Goal: Transaction & Acquisition: Purchase product/service

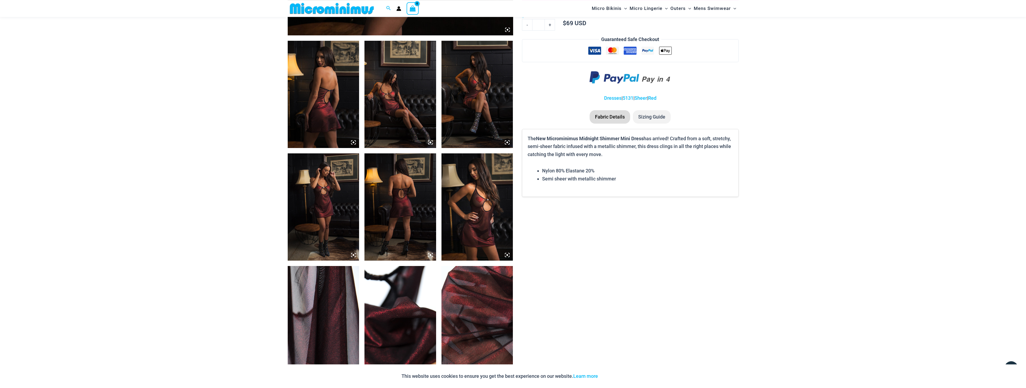
scroll to position [354, 0]
click at [322, 91] on img at bounding box center [324, 93] width 72 height 107
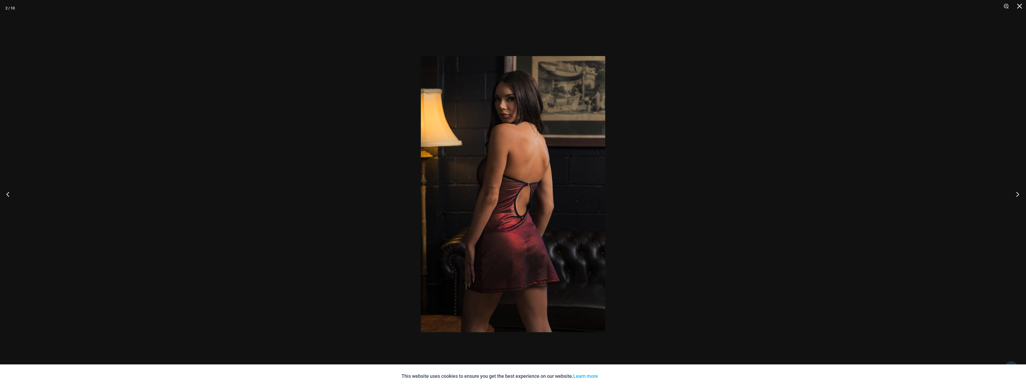
click at [1017, 198] on button "Next" at bounding box center [1016, 194] width 20 height 27
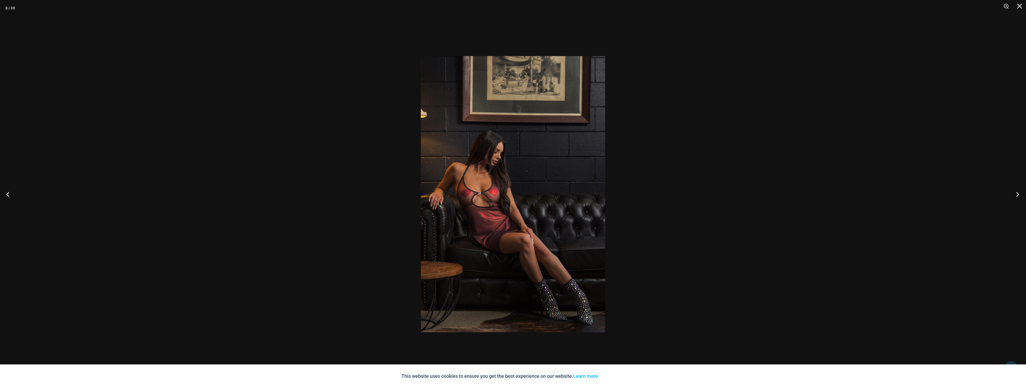
click at [1017, 198] on button "Next" at bounding box center [1016, 194] width 20 height 27
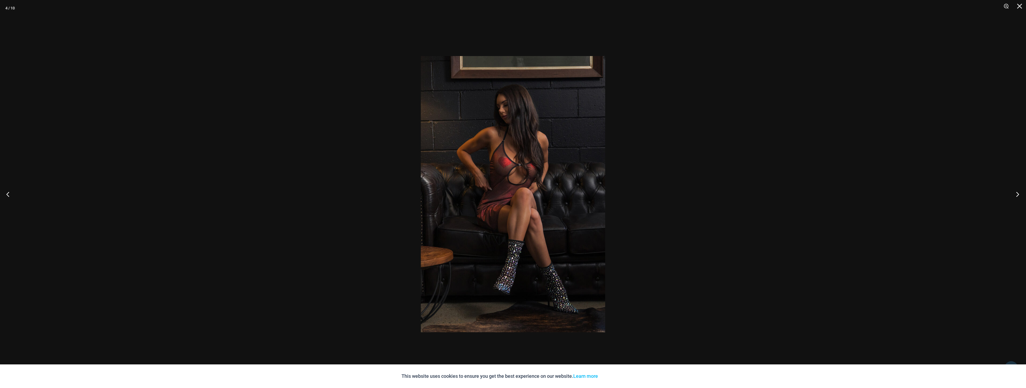
click at [1017, 198] on button "Next" at bounding box center [1016, 194] width 20 height 27
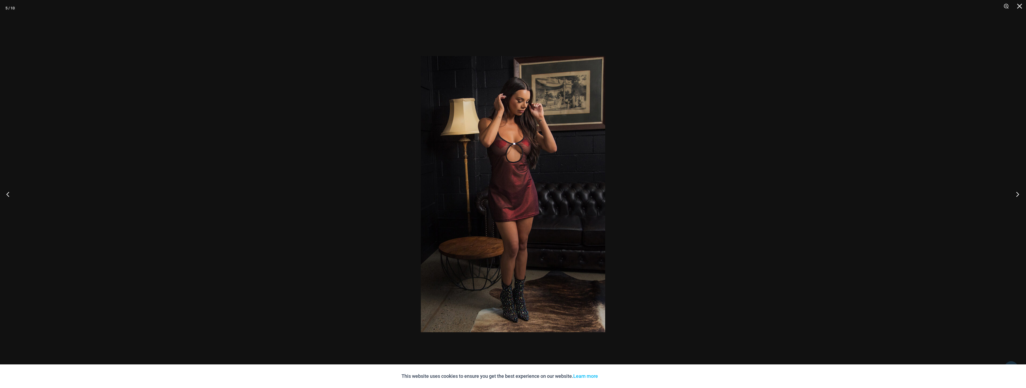
click at [1017, 198] on button "Next" at bounding box center [1016, 194] width 20 height 27
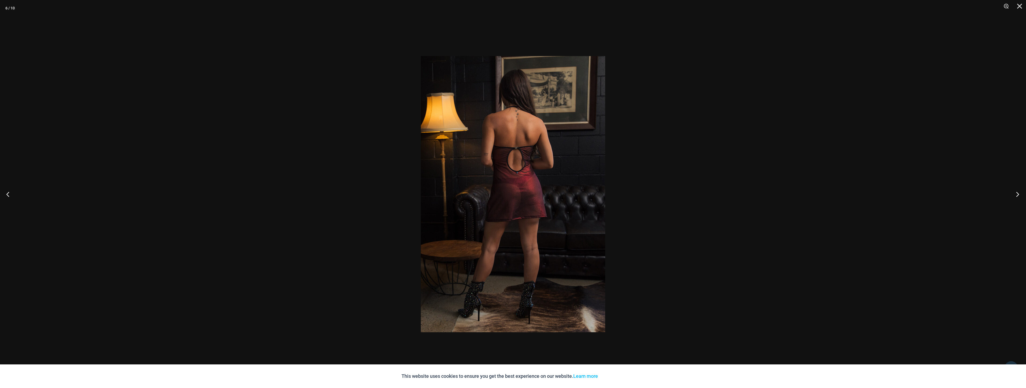
click at [1017, 198] on button "Next" at bounding box center [1016, 194] width 20 height 27
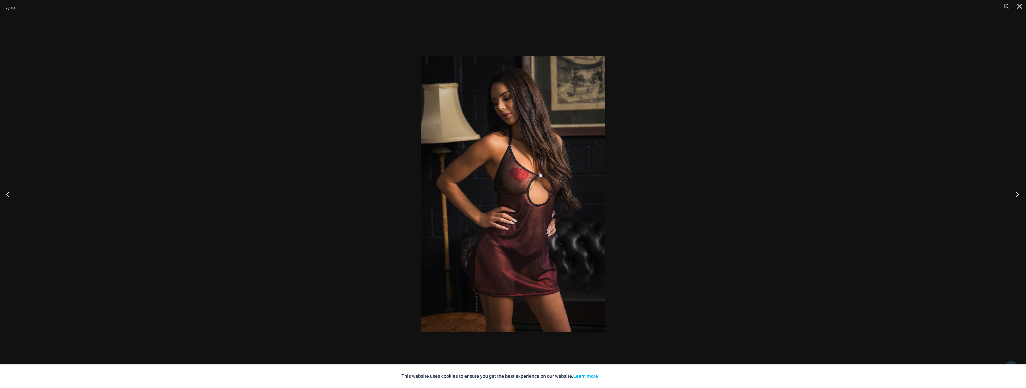
click at [1017, 198] on button "Next" at bounding box center [1016, 194] width 20 height 27
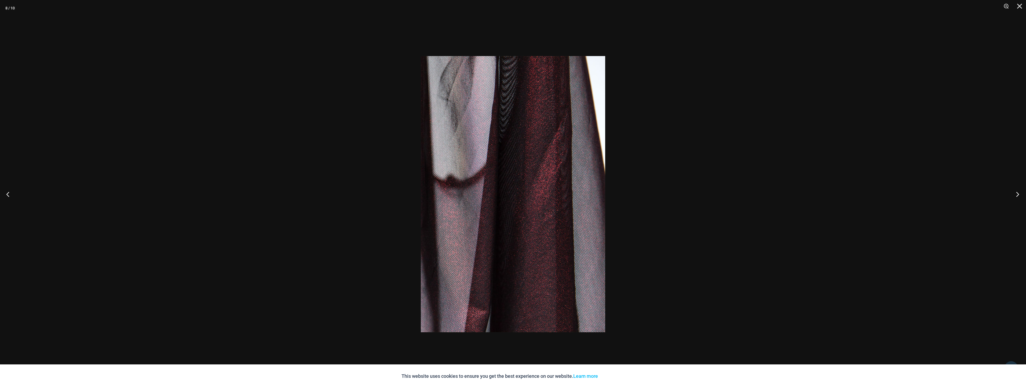
click at [1017, 198] on button "Next" at bounding box center [1016, 194] width 20 height 27
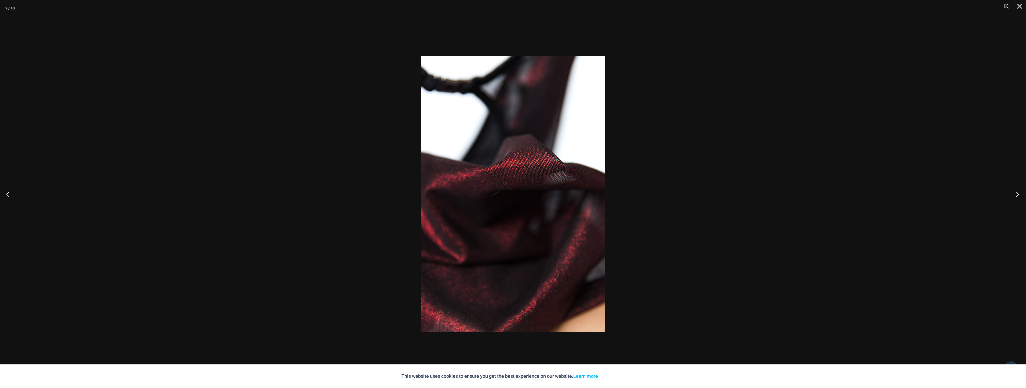
click at [1017, 198] on button "Next" at bounding box center [1016, 194] width 20 height 27
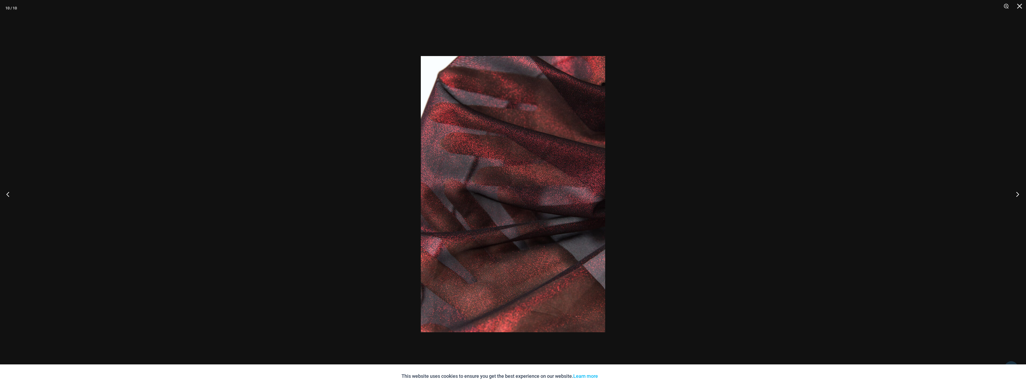
click at [1017, 198] on button "Next" at bounding box center [1016, 194] width 20 height 27
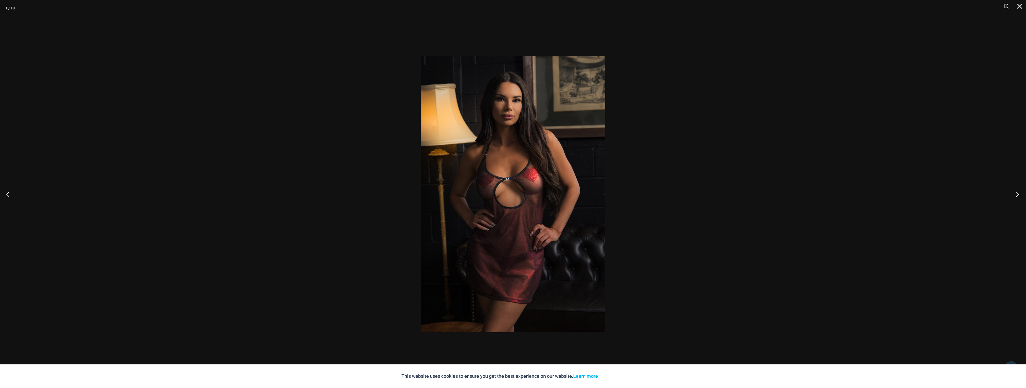
click at [1017, 198] on button "Next" at bounding box center [1016, 194] width 20 height 27
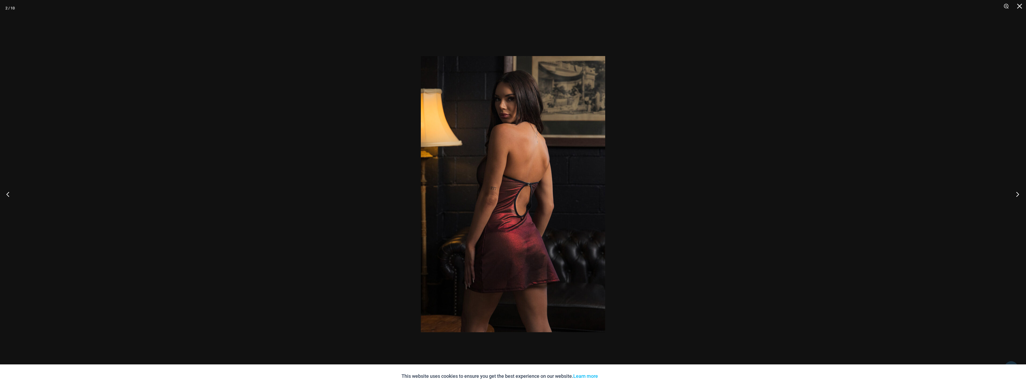
click at [1017, 198] on button "Next" at bounding box center [1016, 194] width 20 height 27
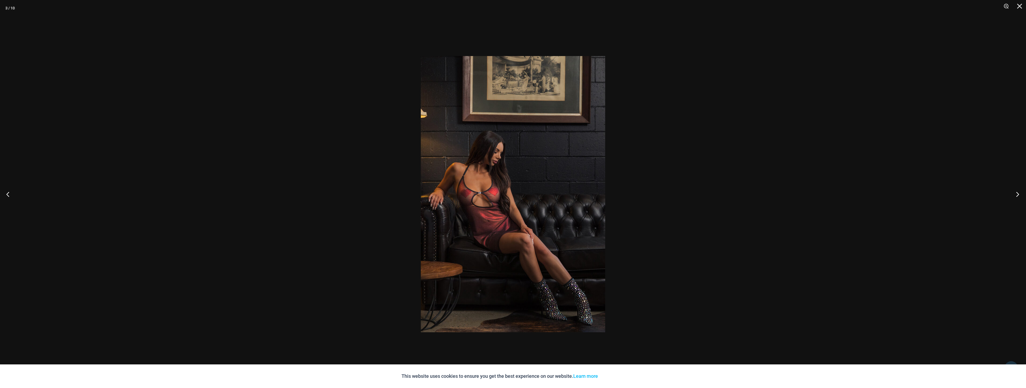
click at [1017, 198] on button "Next" at bounding box center [1016, 194] width 20 height 27
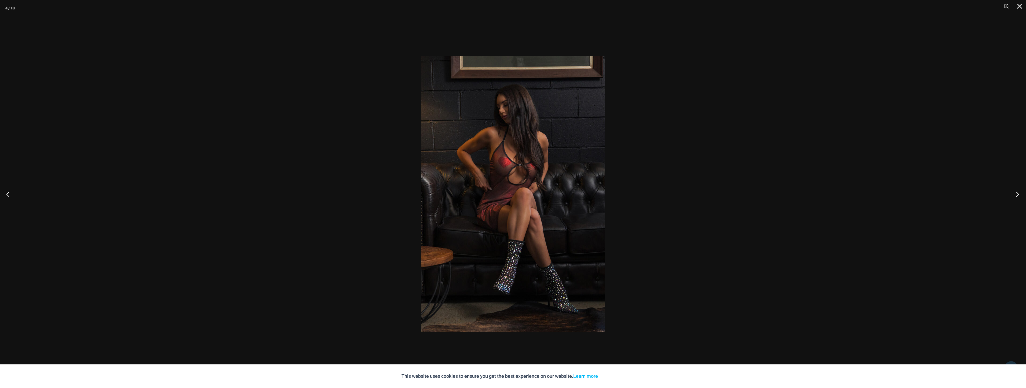
click at [1017, 198] on button "Next" at bounding box center [1016, 194] width 20 height 27
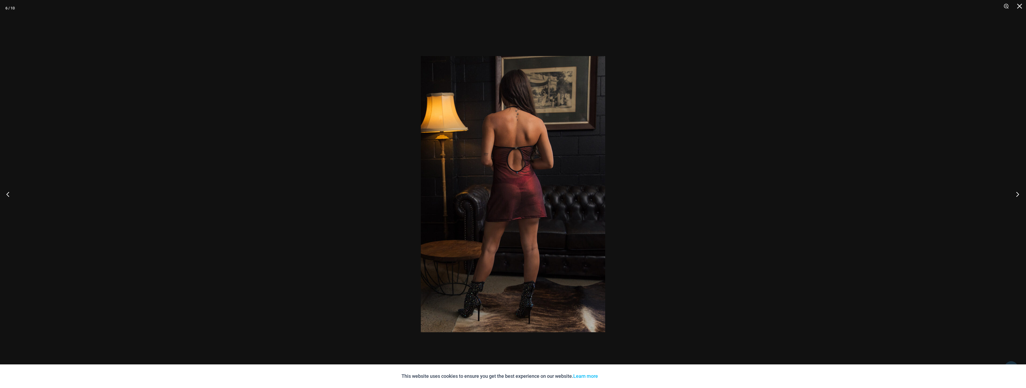
click at [1017, 198] on button "Next" at bounding box center [1016, 194] width 20 height 27
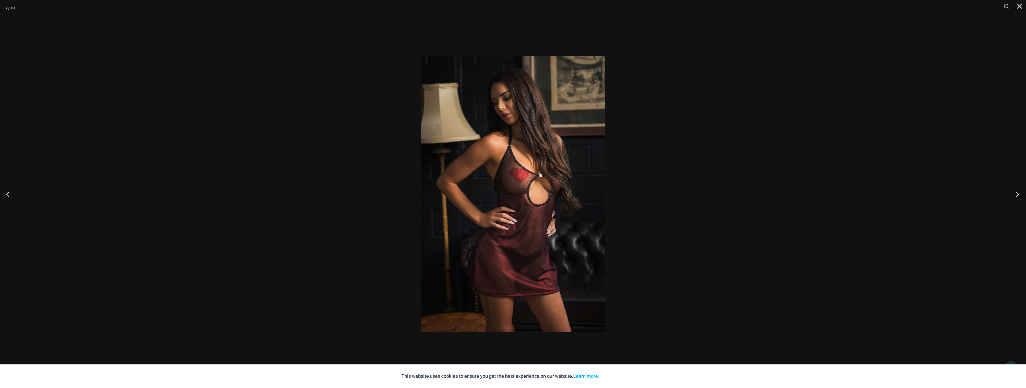
click at [1017, 198] on button "Next" at bounding box center [1016, 194] width 20 height 27
click at [1016, 199] on button "Next" at bounding box center [1016, 194] width 20 height 27
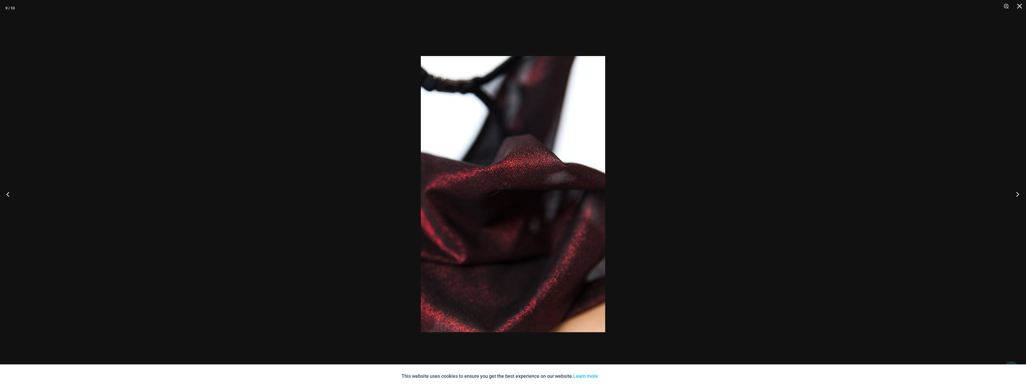
click at [1014, 198] on button "Next" at bounding box center [1016, 194] width 20 height 27
